Goal: Information Seeking & Learning: Learn about a topic

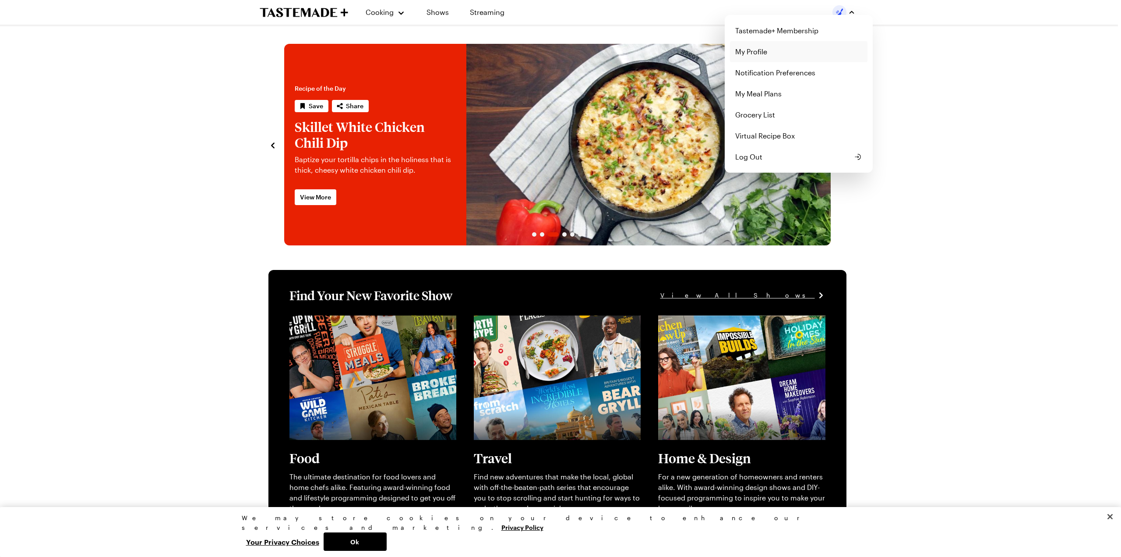
click at [741, 50] on link "My Profile" at bounding box center [798, 51] width 137 height 21
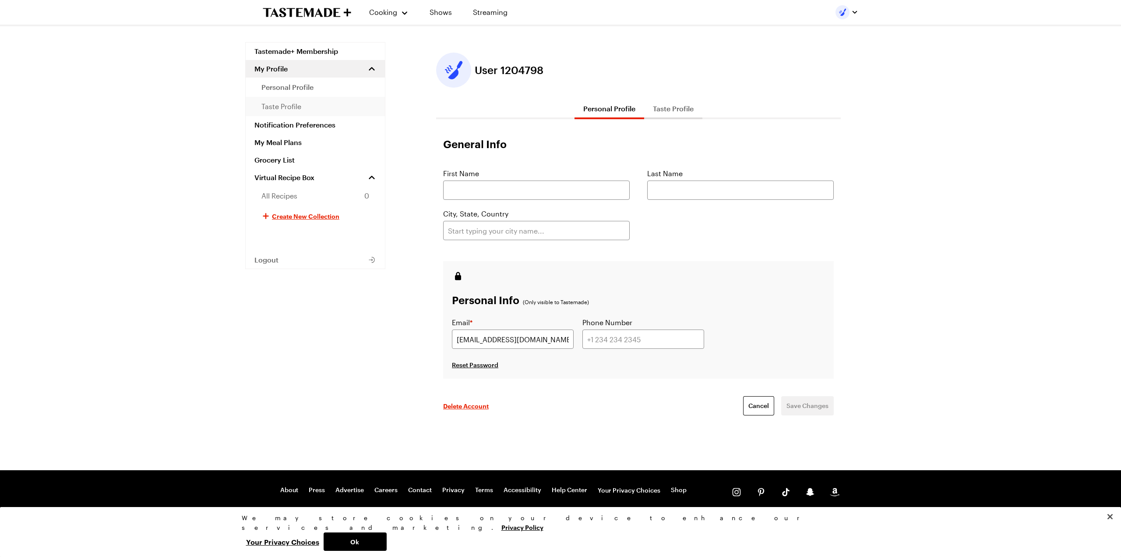
click at [287, 106] on span "taste profile" at bounding box center [281, 106] width 40 height 11
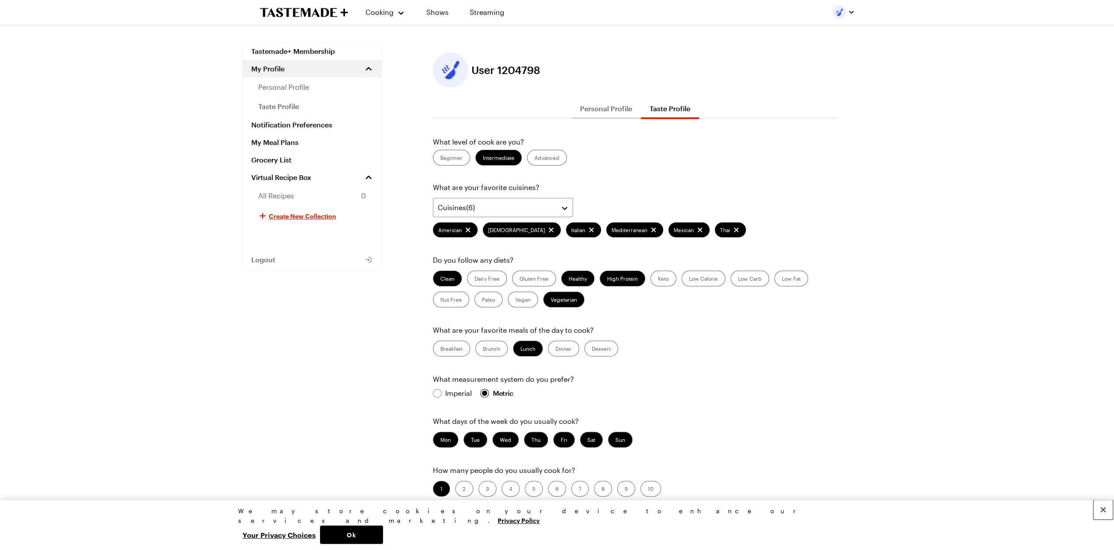
click at [1100, 519] on button "Close" at bounding box center [1103, 509] width 19 height 19
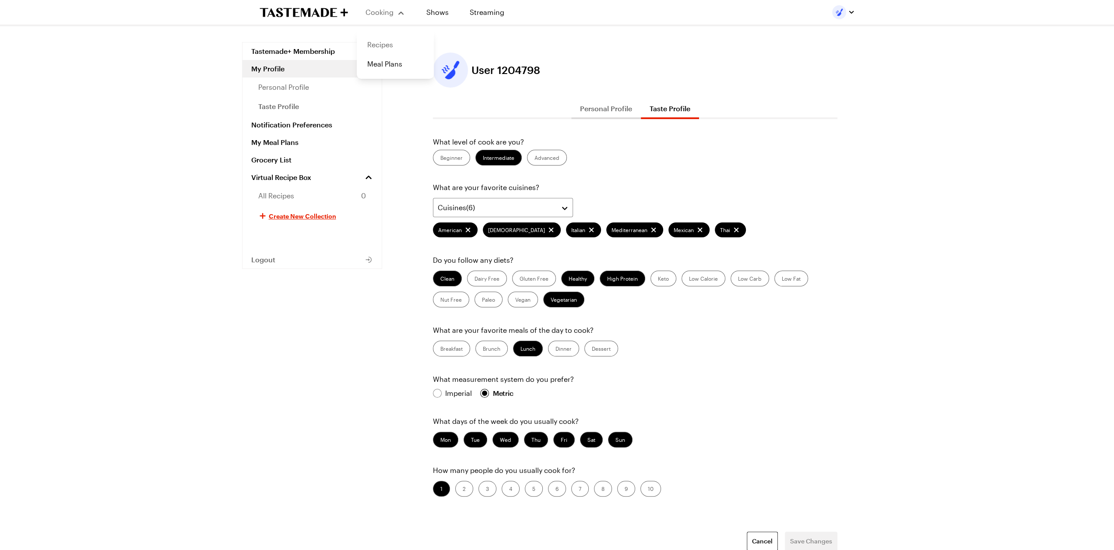
click at [377, 46] on link "Recipes" at bounding box center [395, 44] width 67 height 19
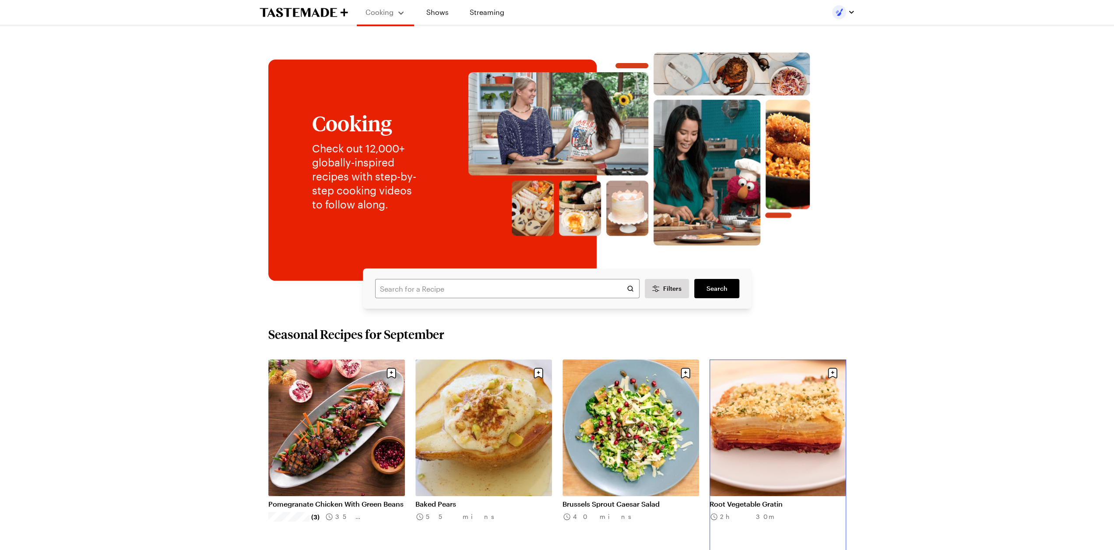
click at [745, 500] on link "Root Vegetable Gratin" at bounding box center [778, 504] width 137 height 9
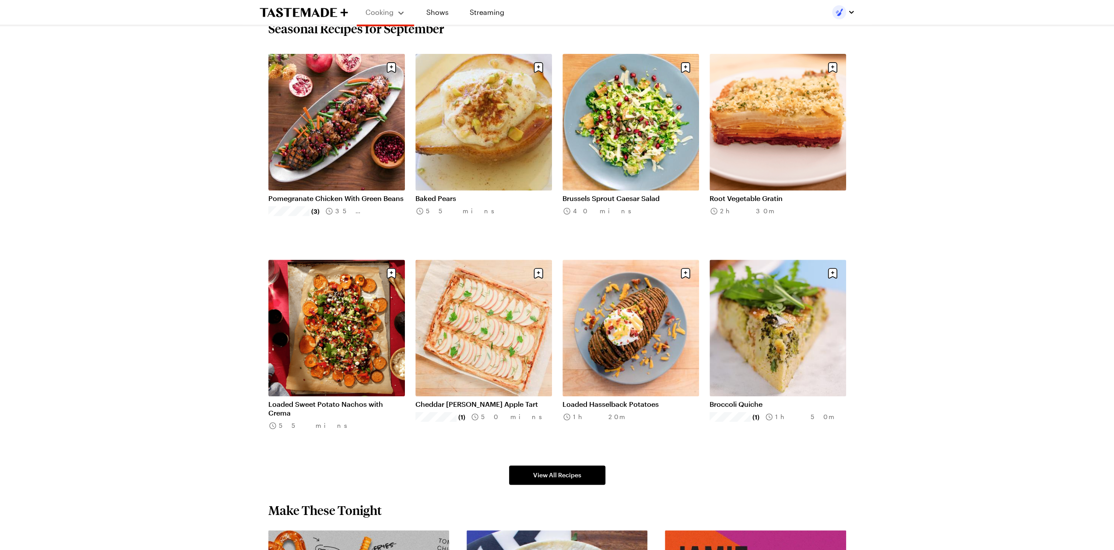
scroll to position [350, 0]
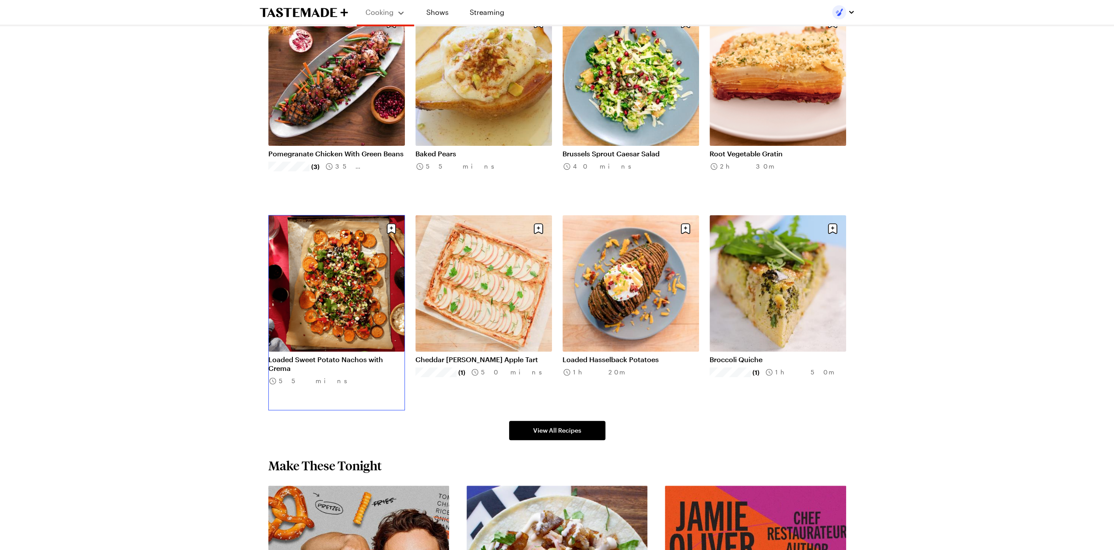
click at [345, 355] on link "Loaded Sweet Potato Nachos with Crema" at bounding box center [336, 364] width 137 height 18
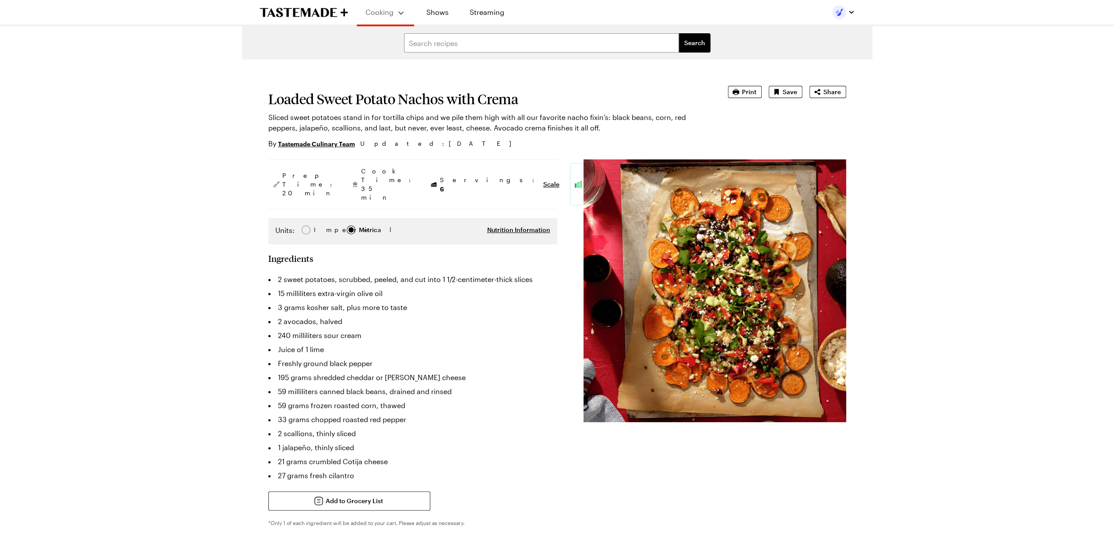
type textarea "x"
click at [522, 226] on span "Nutrition Information" at bounding box center [518, 230] width 63 height 9
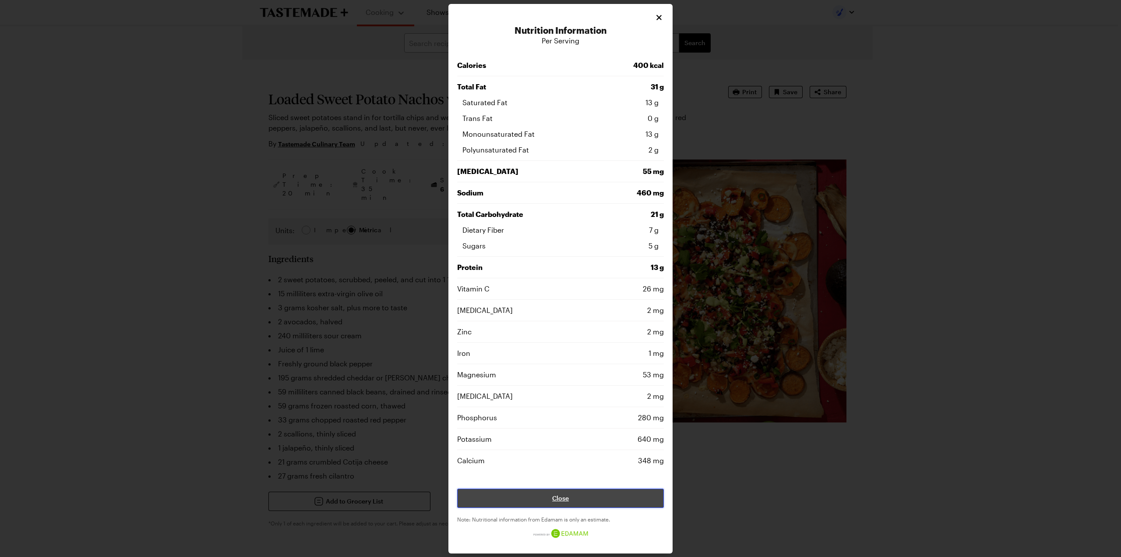
click at [587, 495] on button "Close" at bounding box center [560, 497] width 207 height 19
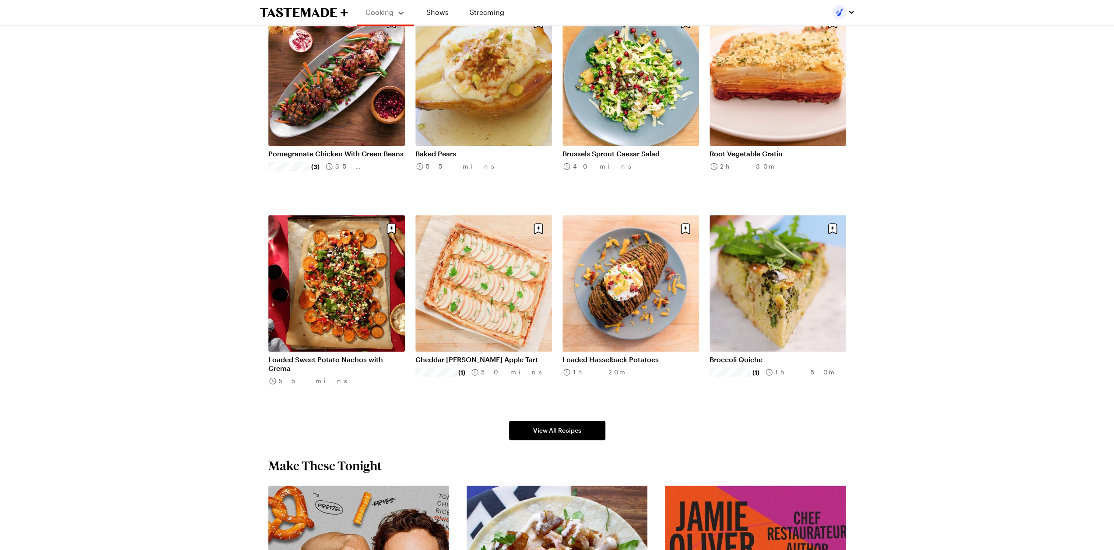
scroll to position [394, 0]
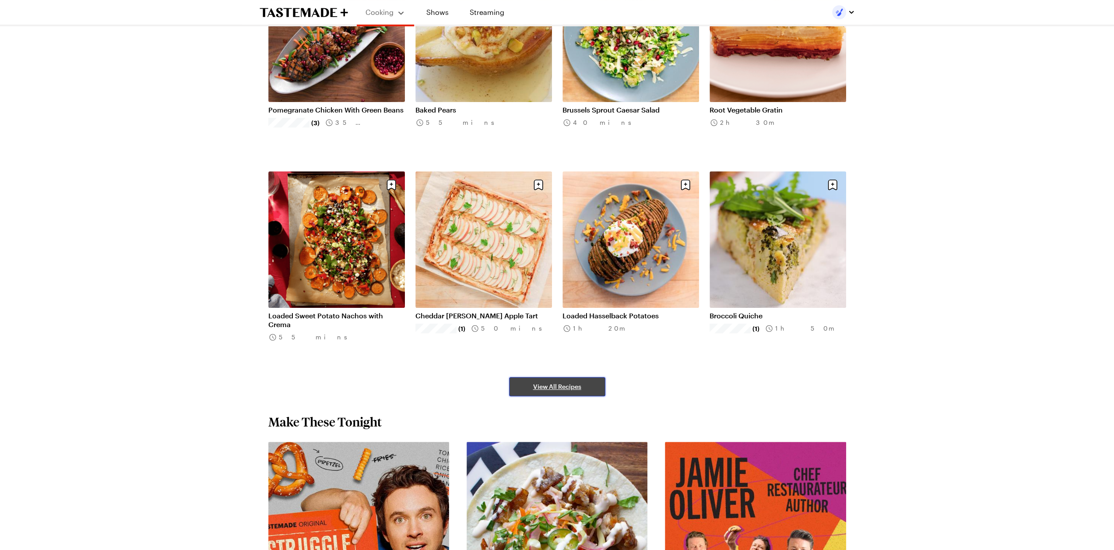
click at [547, 388] on span "View All Recipes" at bounding box center [557, 386] width 48 height 9
